Goal: Find contact information: Find contact information

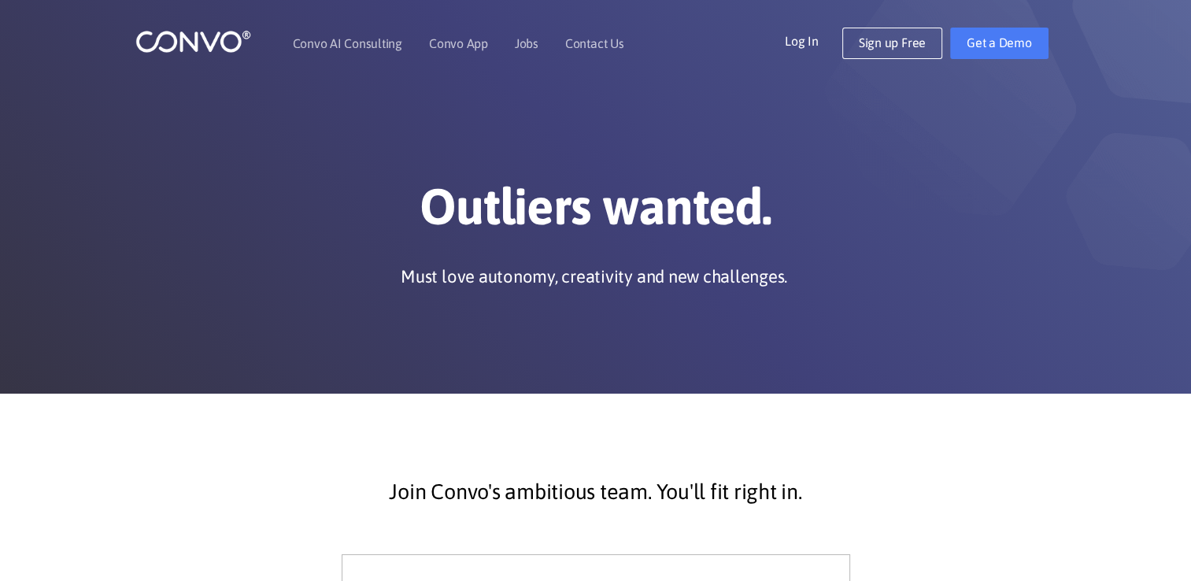
click at [226, 43] on img at bounding box center [193, 41] width 116 height 24
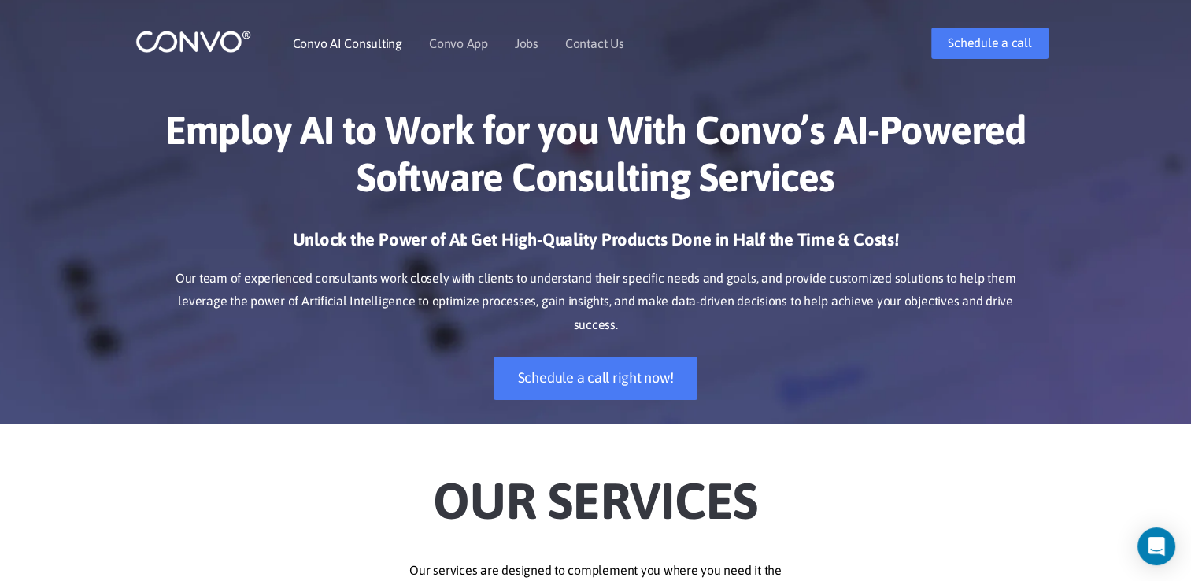
click at [357, 38] on link "Convo AI Consulting" at bounding box center [347, 43] width 109 height 13
click at [598, 39] on link "Contact Us" at bounding box center [594, 43] width 59 height 13
